Goal: Find specific fact: Find specific fact

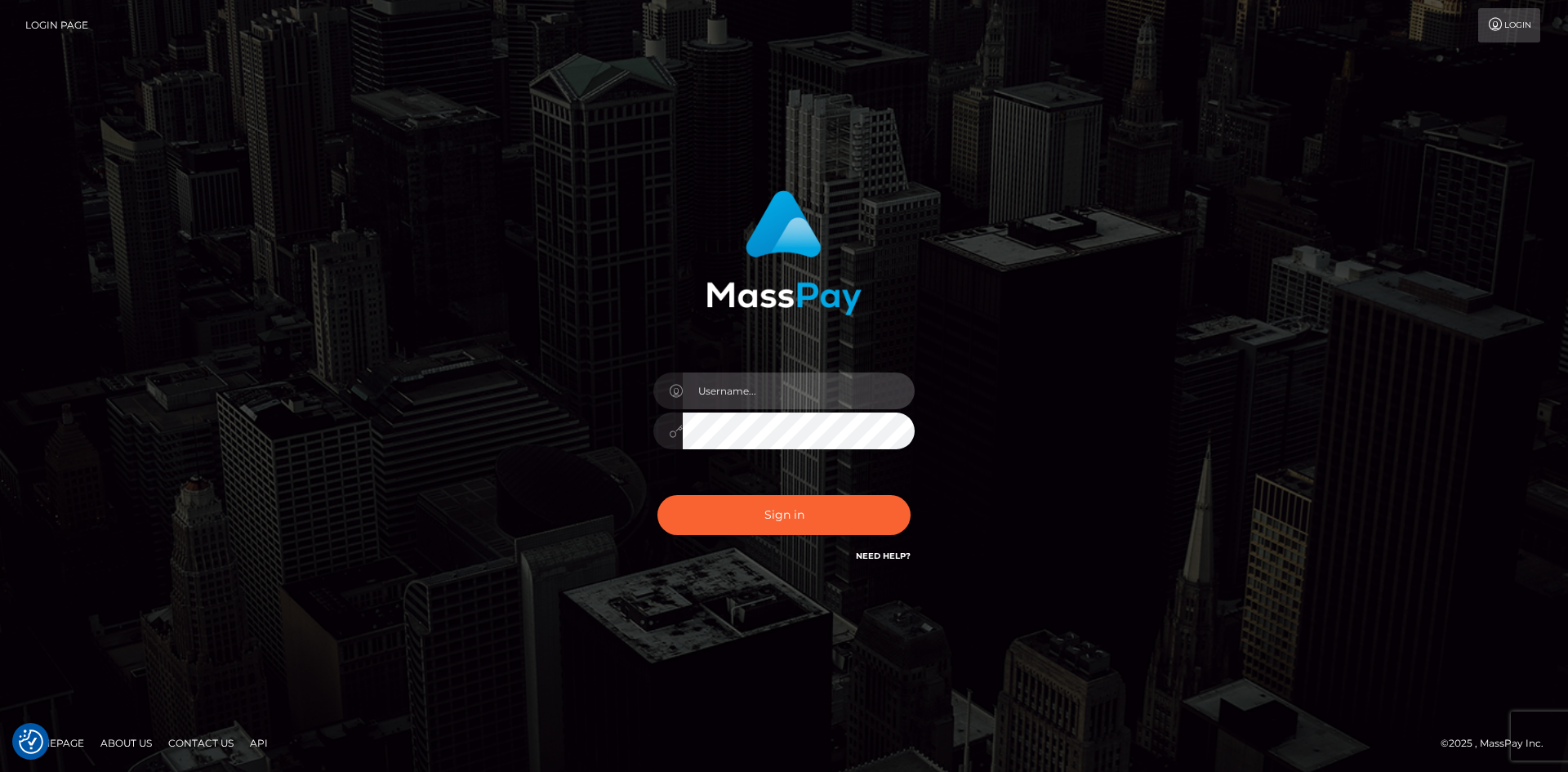
click at [740, 389] on input "text" at bounding box center [799, 390] width 232 height 37
type input "Maia"
drag, startPoint x: 294, startPoint y: 328, endPoint x: 570, endPoint y: 311, distance: 276.5
click at [295, 328] on div "Maia Sign in" at bounding box center [784, 386] width 1568 height 661
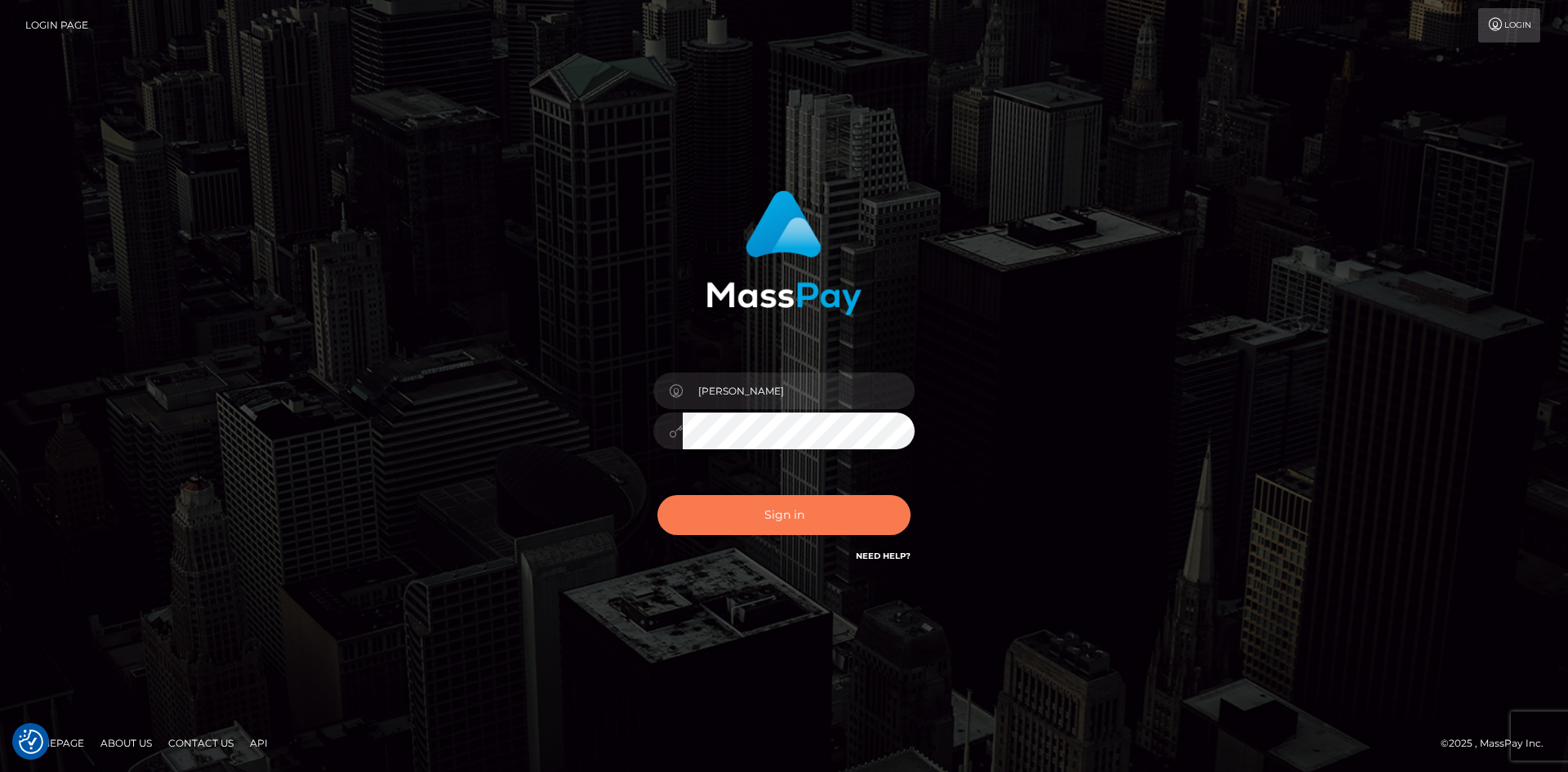
click at [829, 512] on button "Sign in" at bounding box center [784, 515] width 254 height 40
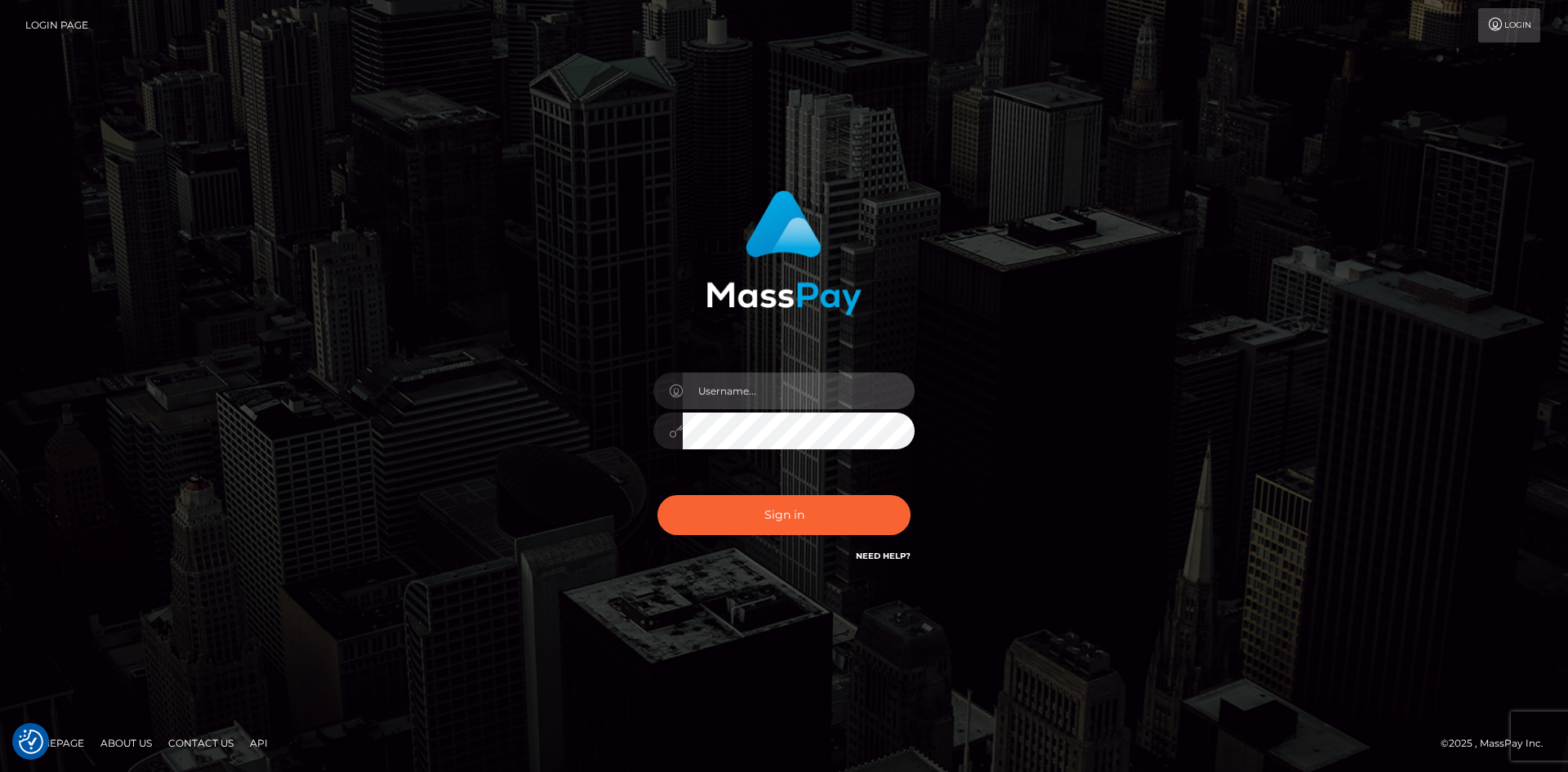
click at [775, 384] on input "text" at bounding box center [799, 390] width 232 height 37
type input "[PERSON_NAME]"
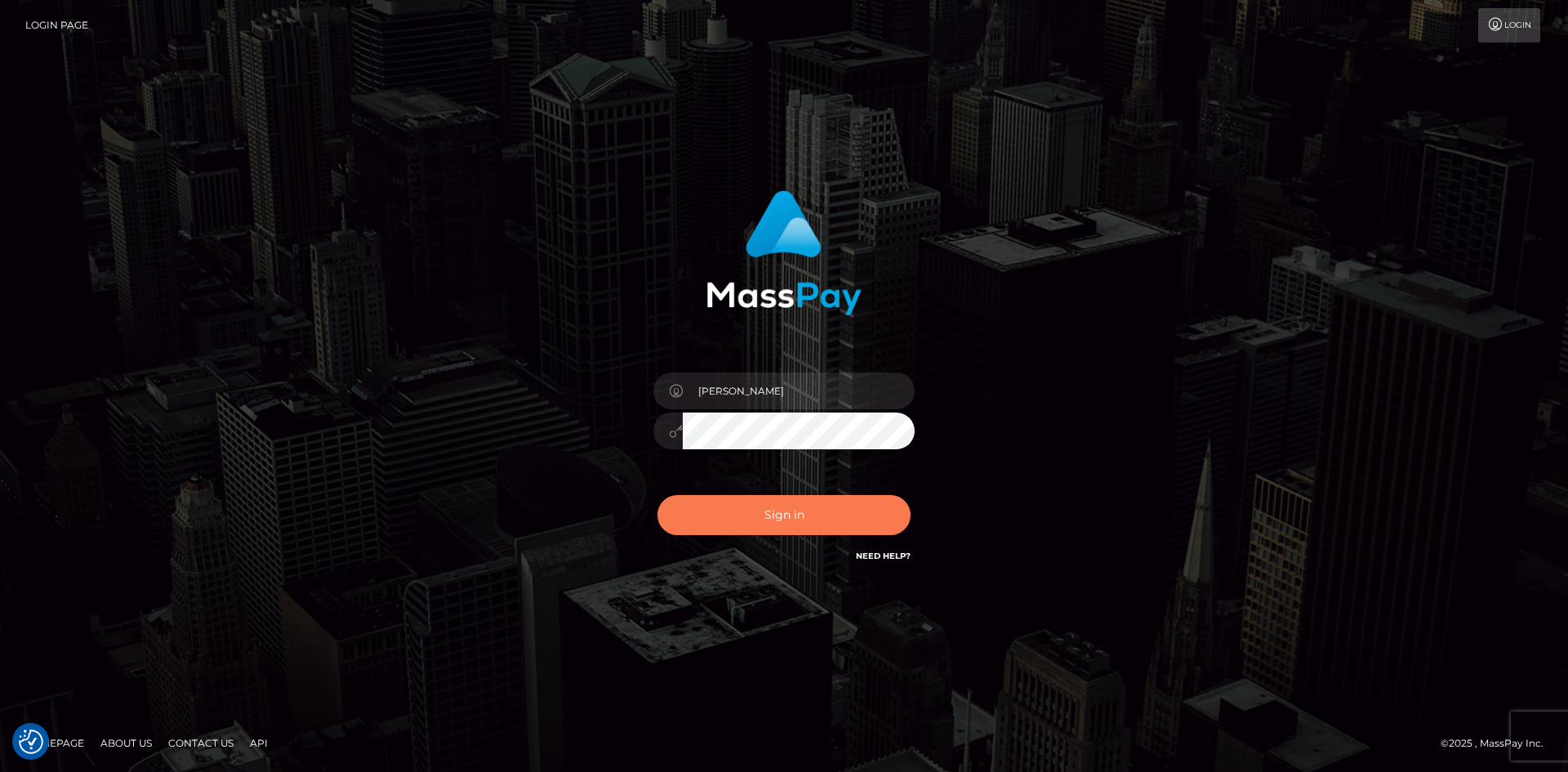
click at [823, 498] on button "Sign in" at bounding box center [784, 515] width 254 height 40
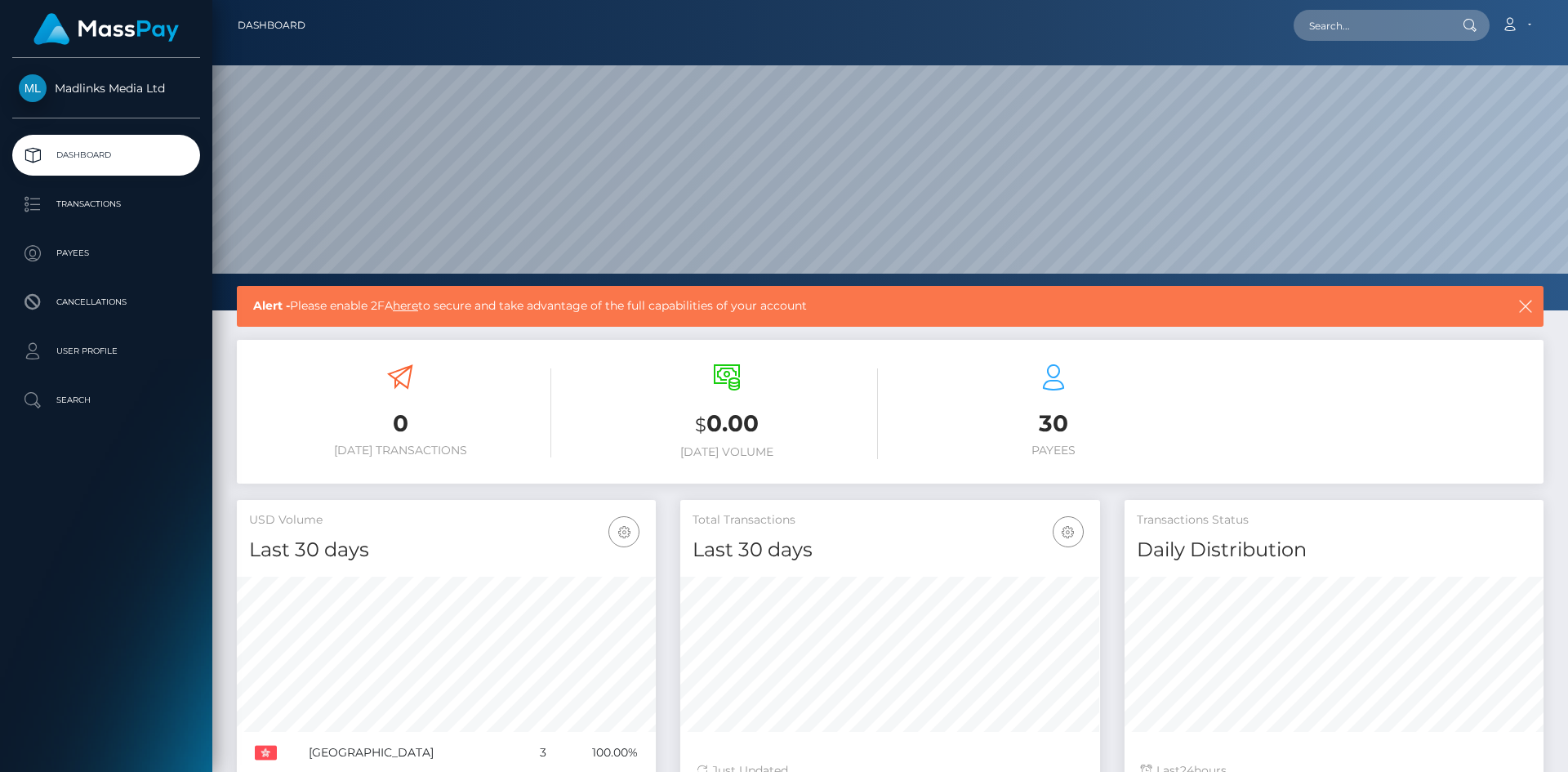
scroll to position [290, 420]
click at [87, 251] on p "Payees" at bounding box center [106, 253] width 175 height 25
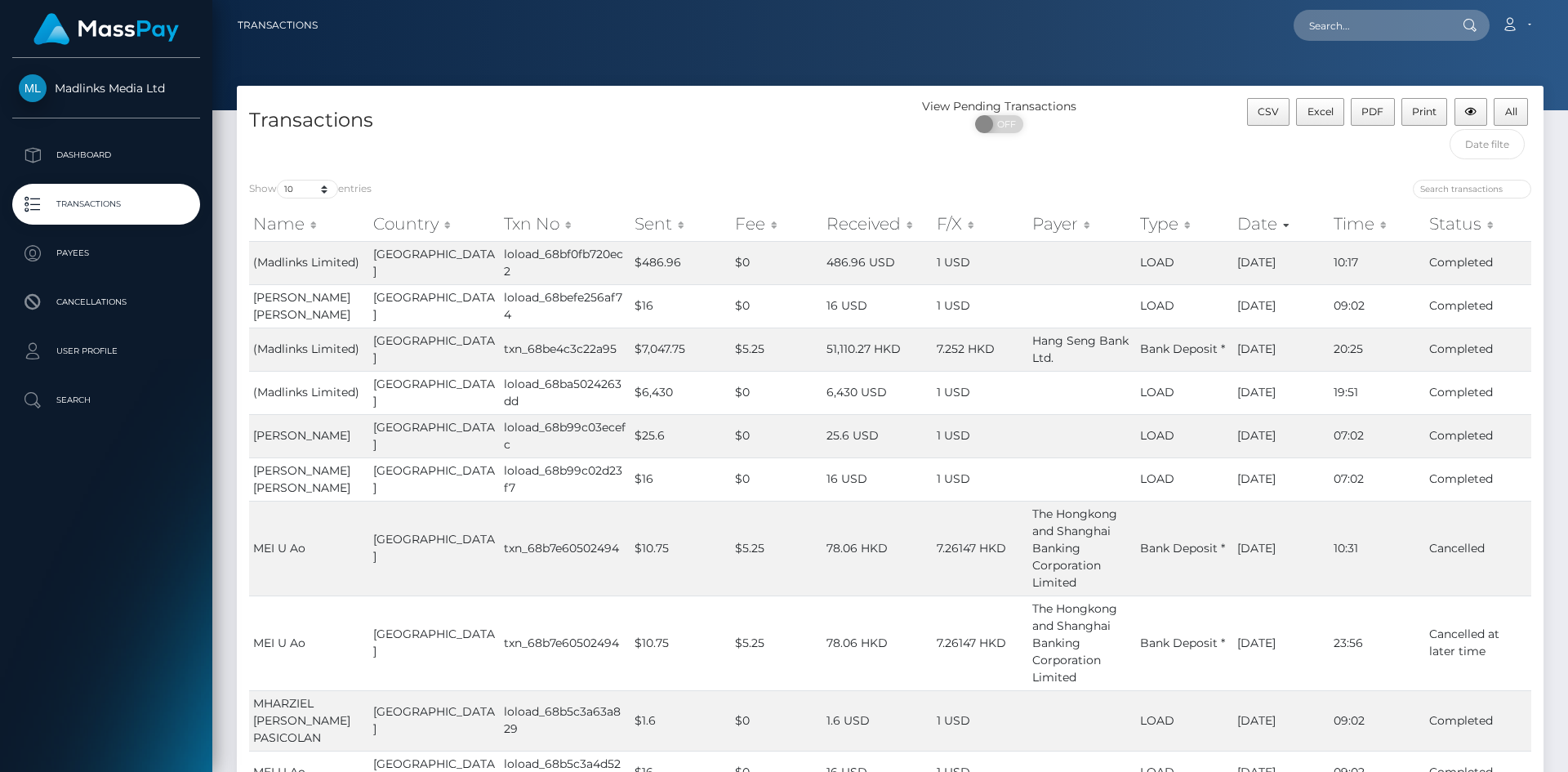
click at [741, 141] on div "Transactions" at bounding box center [564, 132] width 654 height 69
click at [466, 130] on h4 "Transactions" at bounding box center [563, 120] width 629 height 28
drag, startPoint x: 617, startPoint y: 344, endPoint x: 674, endPoint y: 344, distance: 57.0
click at [674, 344] on td "$7,047.75" at bounding box center [681, 349] width 101 height 44
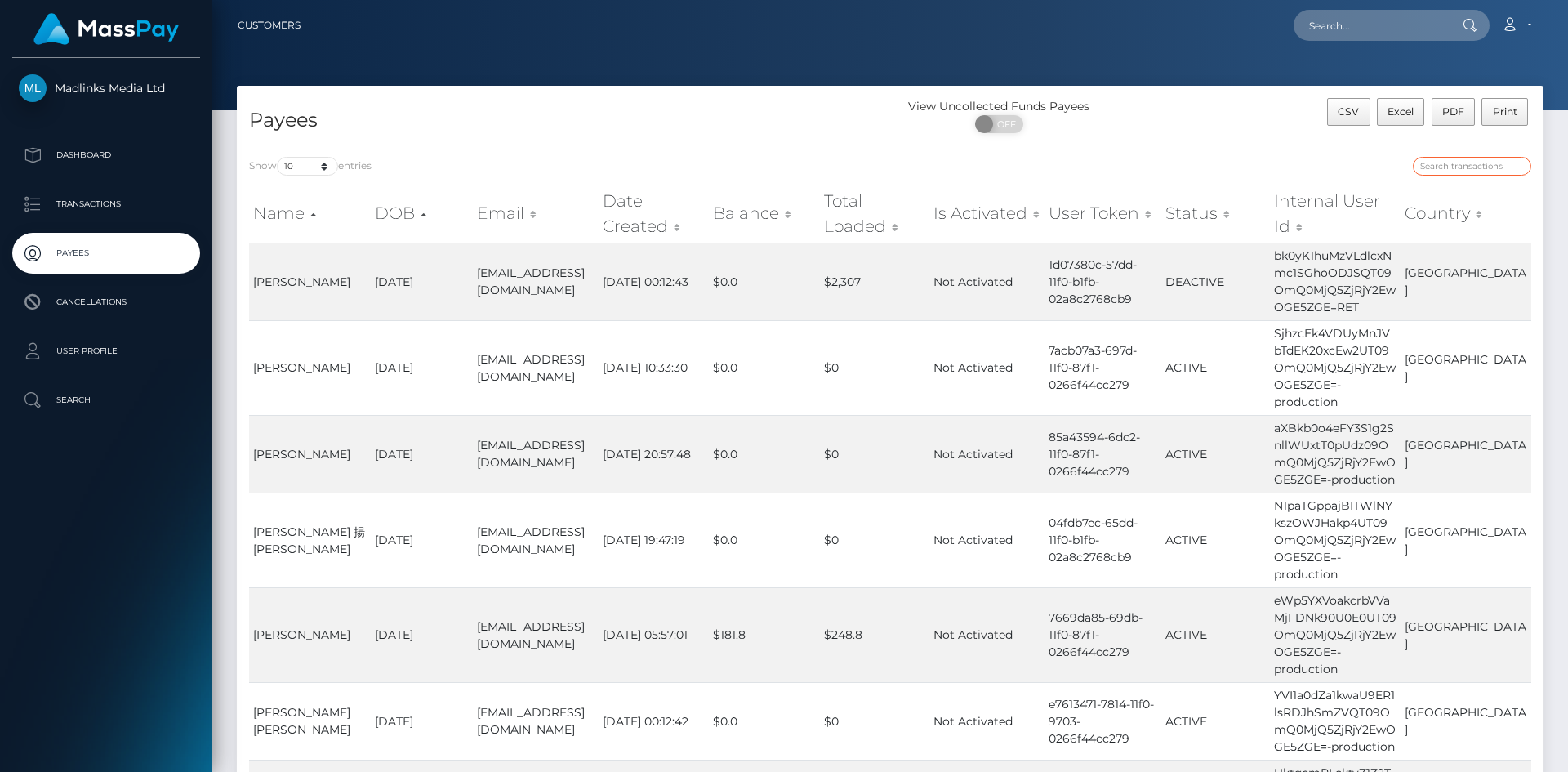
click at [1437, 172] on input "search" at bounding box center [1472, 167] width 119 height 19
paste input "eWp5YXVoakcrbVVaMjFDNk90U0E0UT09OmQ0MjQ5ZjRjY2EwOGE5ZGE="
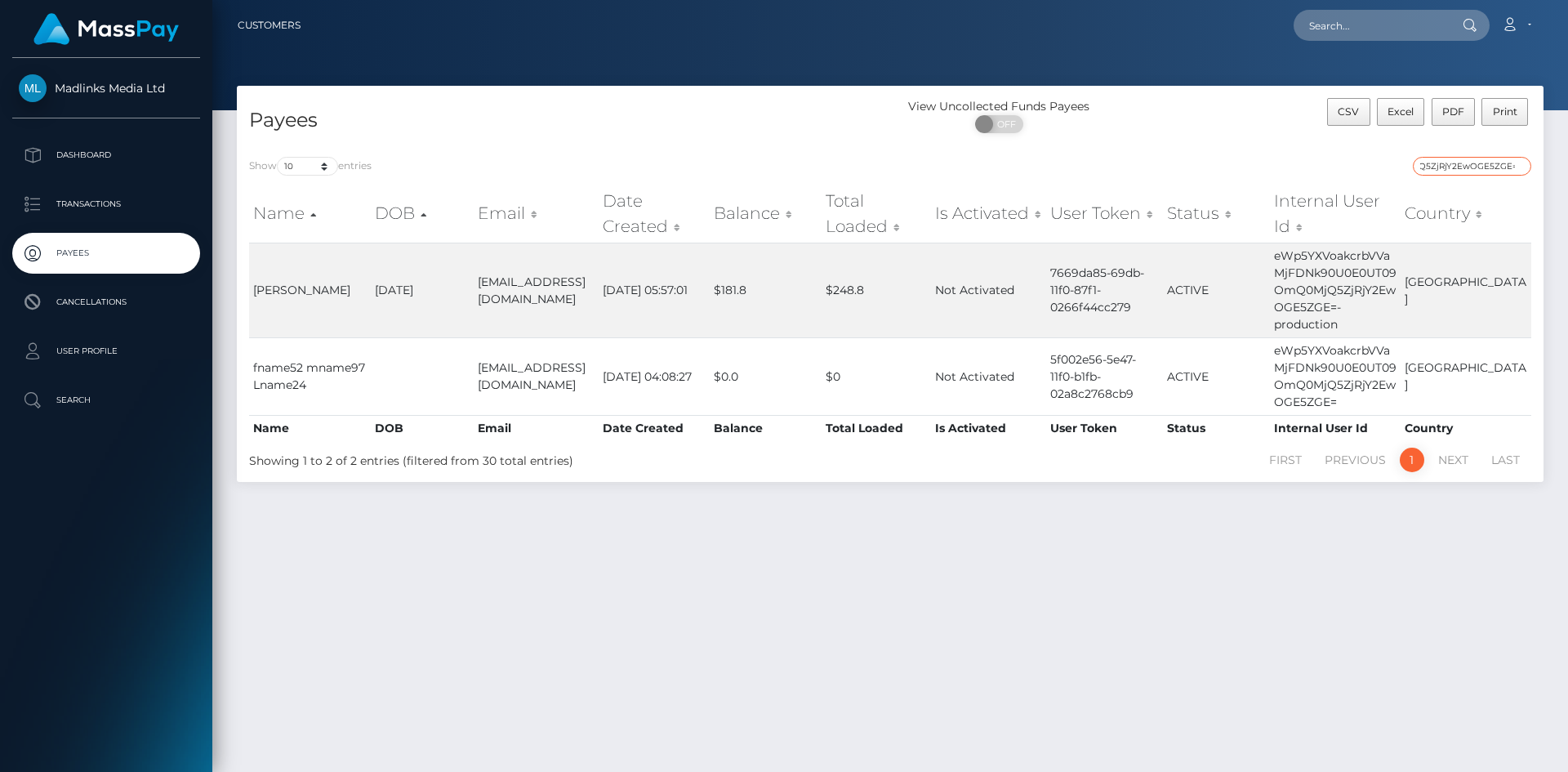
type input "eWp5YXVoakcrbVVaMjFDNk90U0E0UT09OmQ0MjQ5ZjRjY2EwOGE5ZGE="
click at [255, 287] on td "LING Chulan" at bounding box center [310, 290] width 122 height 95
drag, startPoint x: 329, startPoint y: 287, endPoint x: 261, endPoint y: 282, distance: 68.2
click at [254, 288] on td "LING Chulan" at bounding box center [310, 290] width 122 height 95
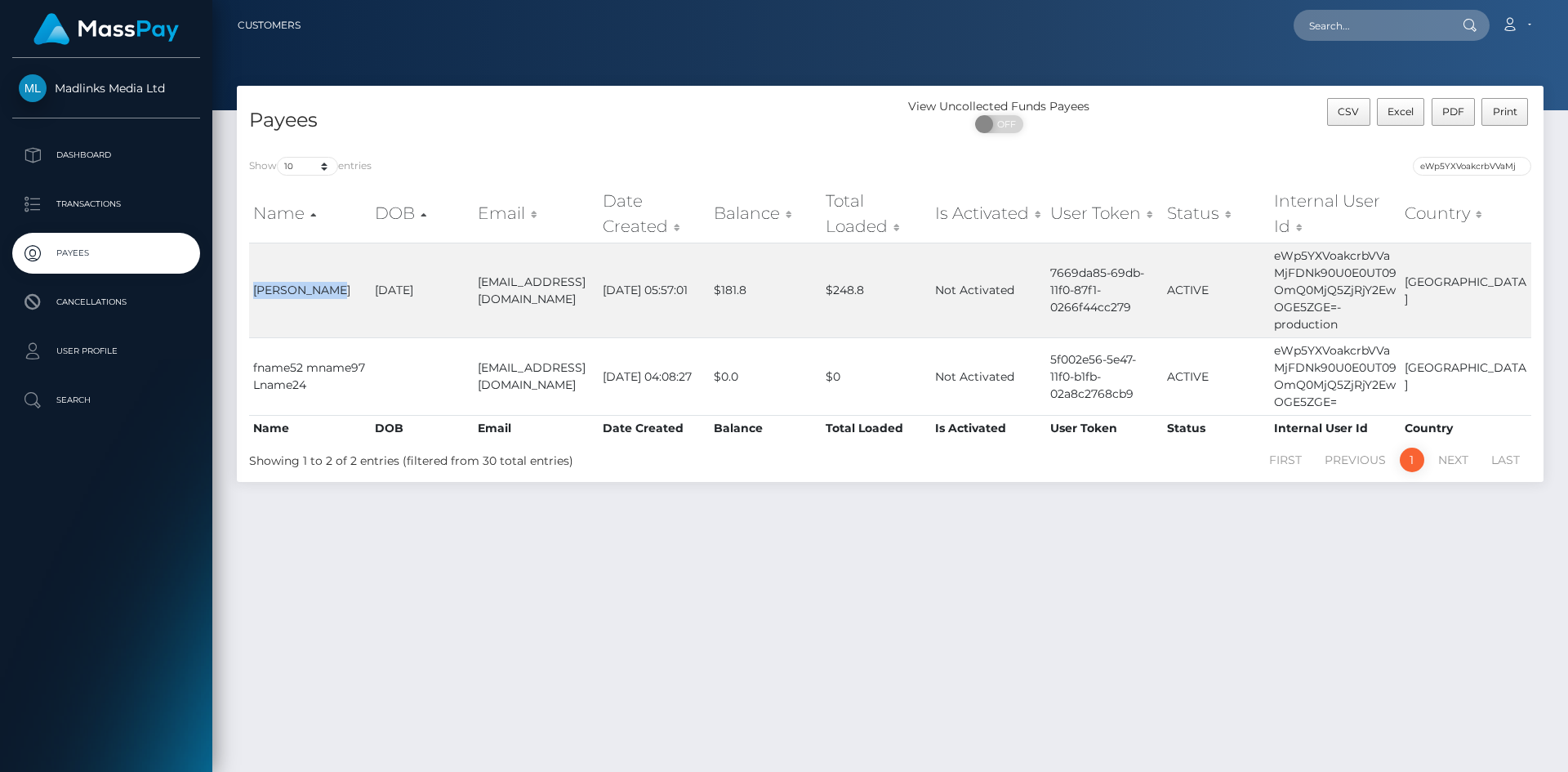
copy td "LING Chulan"
